Goal: Check status: Check status

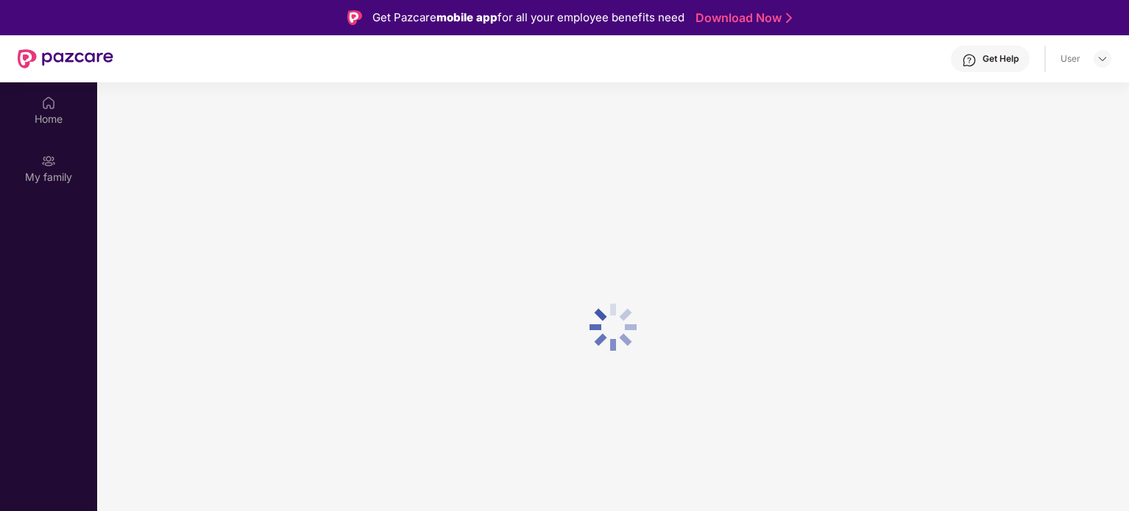
scroll to position [82, 0]
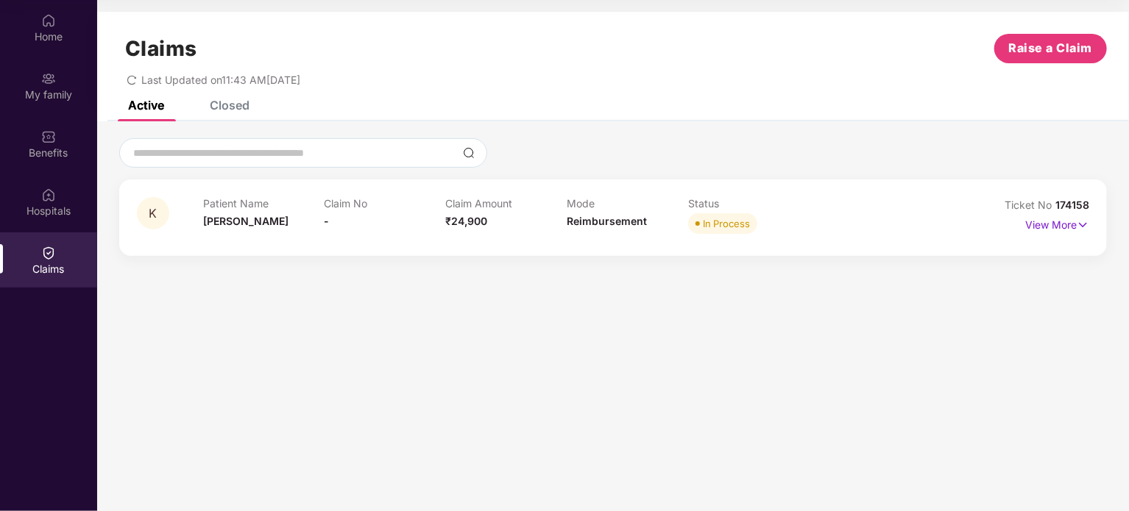
click at [720, 226] on div "In Process" at bounding box center [726, 223] width 47 height 15
click at [1071, 224] on p "View More" at bounding box center [1057, 223] width 64 height 20
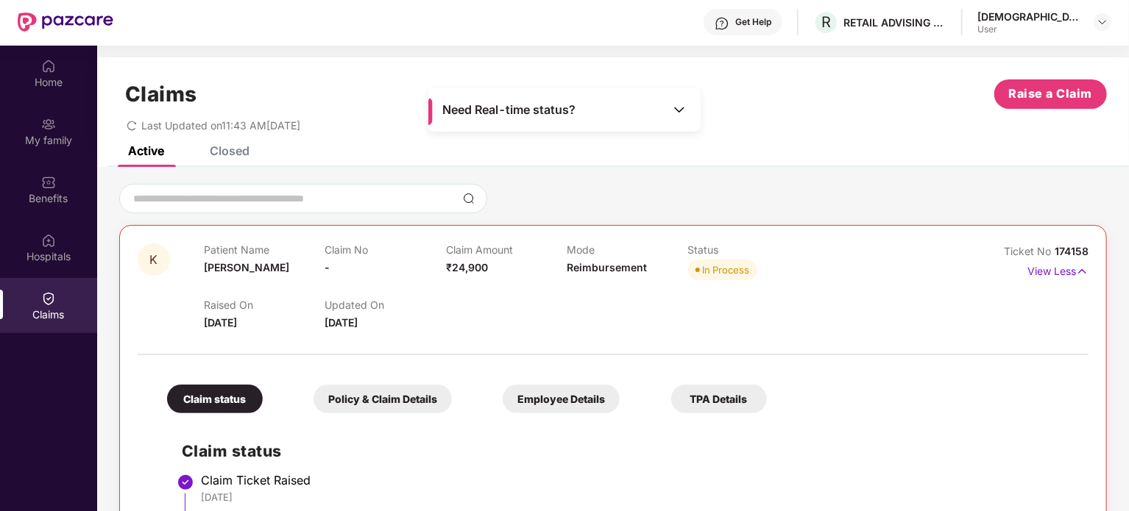
scroll to position [0, 0]
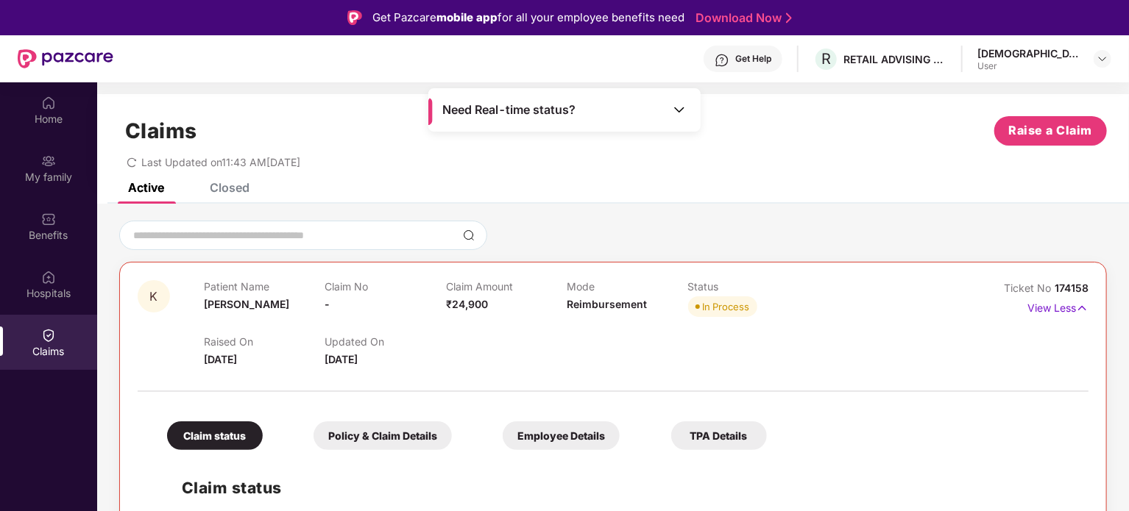
click at [536, 105] on span "Need Real-time status?" at bounding box center [508, 109] width 133 height 15
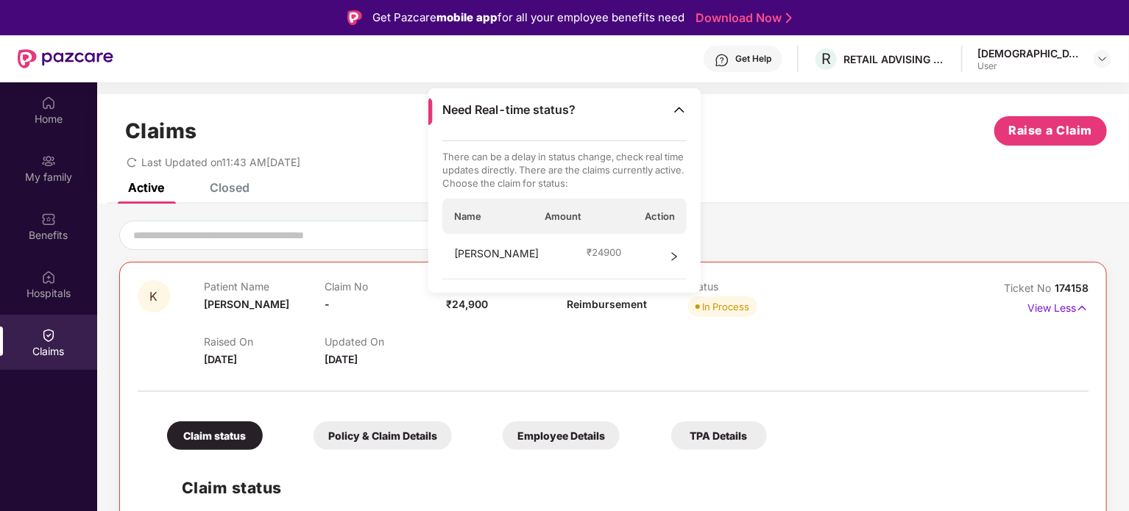
click at [589, 258] on div "[PERSON_NAME] ₹ 24900" at bounding box center [564, 257] width 245 height 46
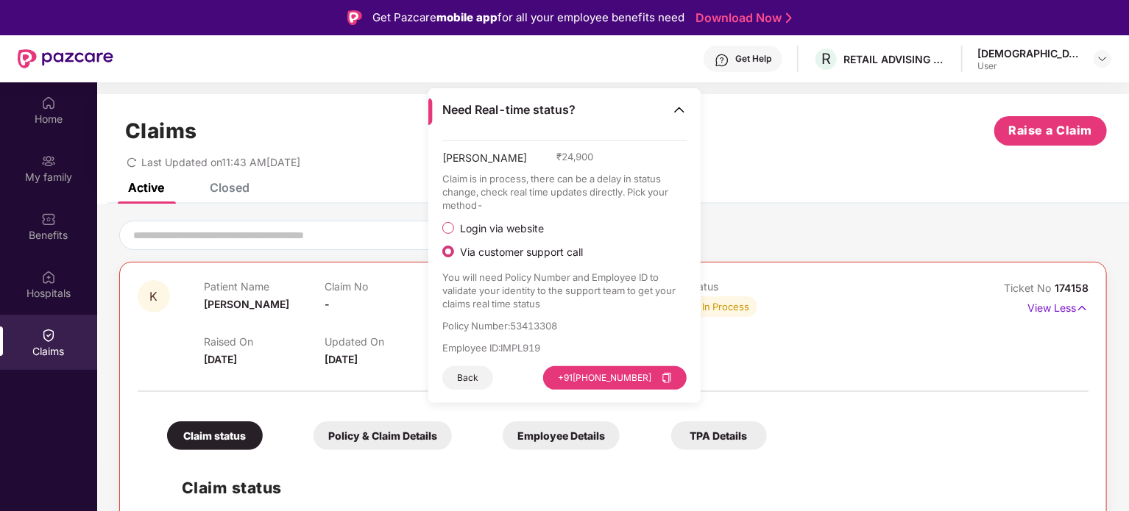
click at [547, 330] on p "Policy Number : 53413308" at bounding box center [564, 325] width 245 height 13
copy p "53413308"
click at [873, 200] on div "Active Closed" at bounding box center [612, 193] width 1031 height 21
click at [29, 114] on div "Home" at bounding box center [48, 119] width 97 height 15
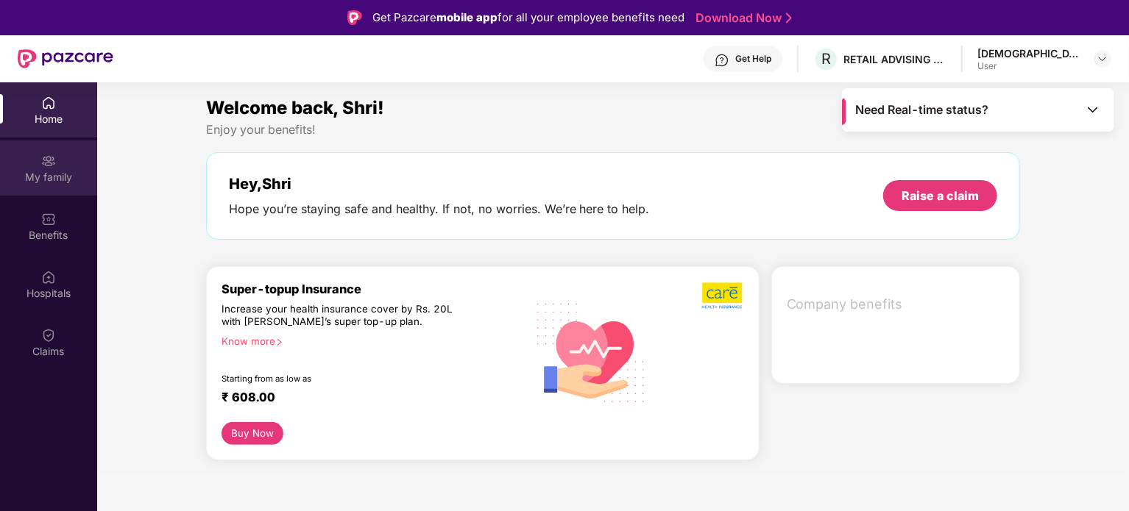
click at [43, 189] on div "My family" at bounding box center [48, 168] width 97 height 55
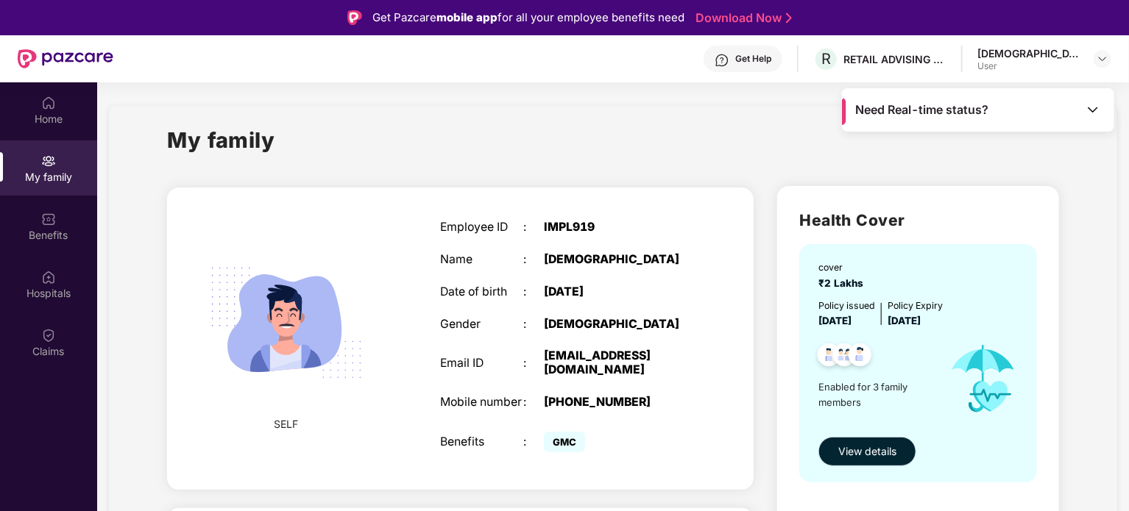
click at [882, 458] on span "View details" at bounding box center [867, 452] width 58 height 16
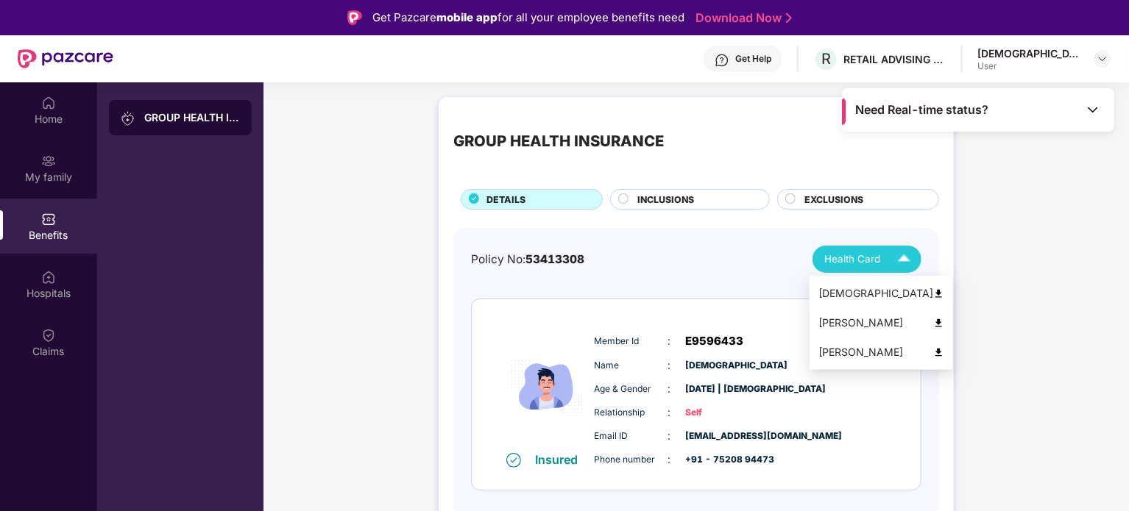
click at [853, 290] on div "[DEMOGRAPHIC_DATA]" at bounding box center [881, 293] width 126 height 16
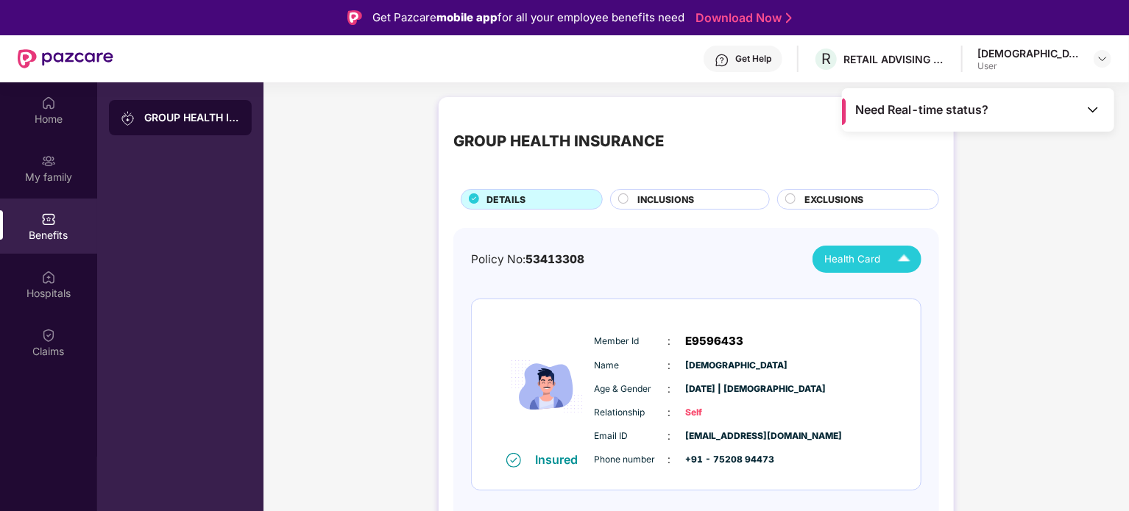
click at [856, 258] on span "Health Card" at bounding box center [852, 259] width 56 height 15
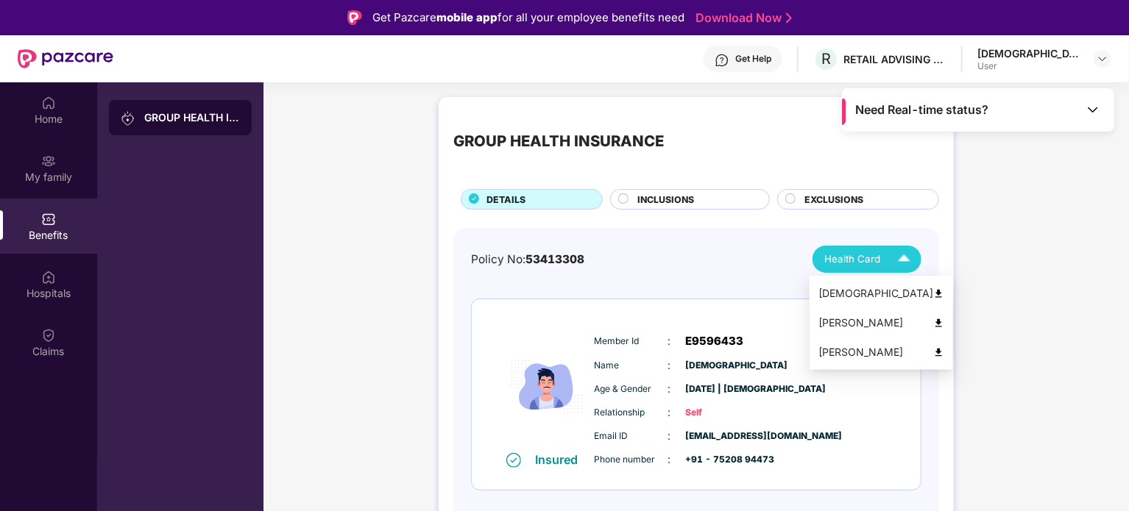
click at [849, 288] on div "[DEMOGRAPHIC_DATA]" at bounding box center [881, 293] width 126 height 16
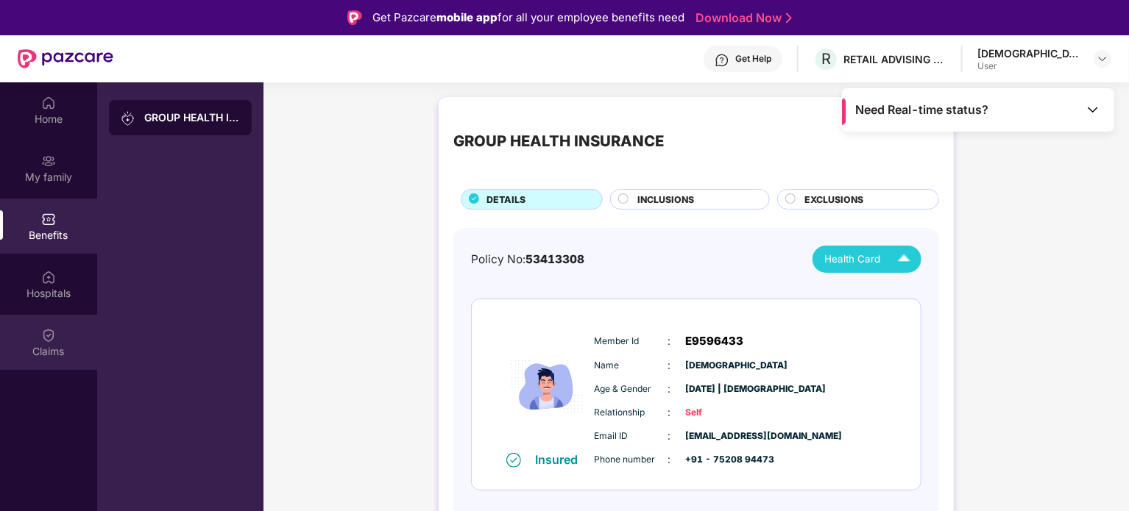
click at [54, 335] on img at bounding box center [48, 335] width 15 height 15
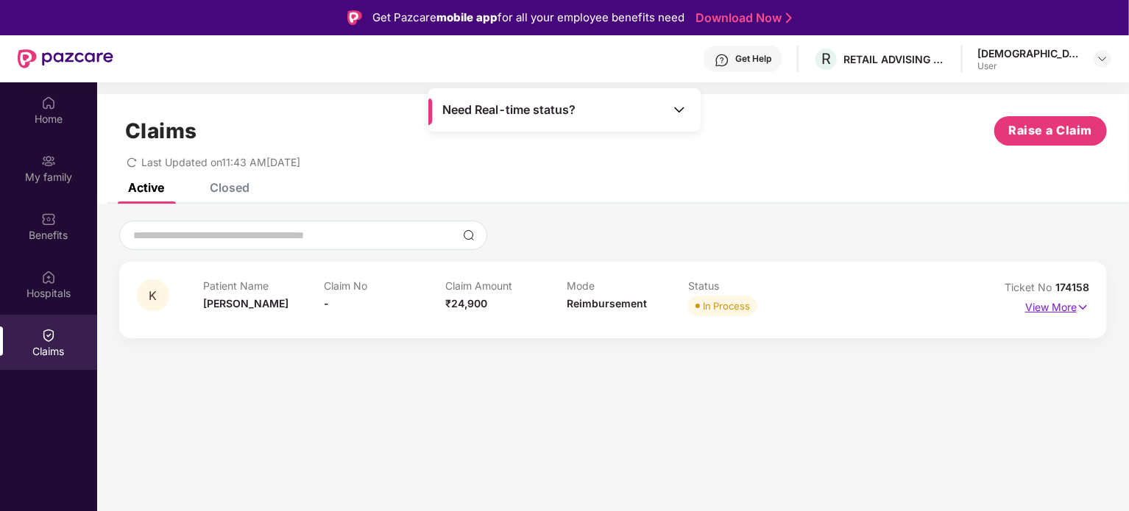
click at [1062, 310] on p "View More" at bounding box center [1057, 306] width 64 height 20
